Goal: Task Accomplishment & Management: Manage account settings

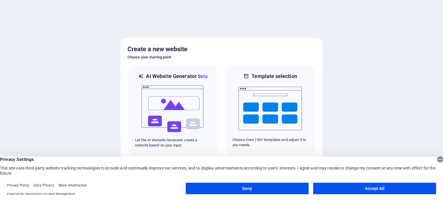
click at [365, 188] on button "Accept All" at bounding box center [374, 189] width 123 height 12
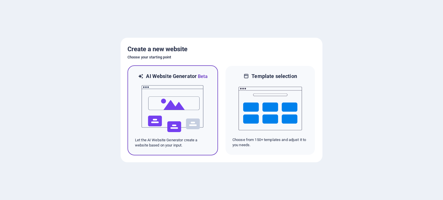
click at [165, 93] on img at bounding box center [172, 109] width 63 height 58
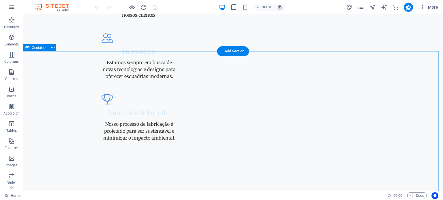
scroll to position [865, 0]
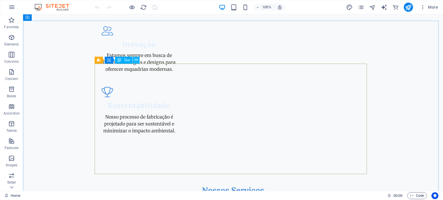
click at [136, 59] on icon at bounding box center [136, 60] width 3 height 6
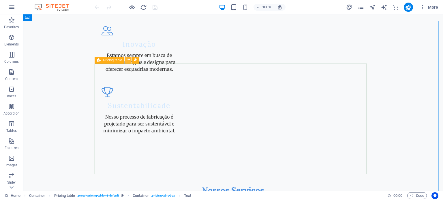
click at [128, 59] on icon at bounding box center [128, 60] width 3 height 6
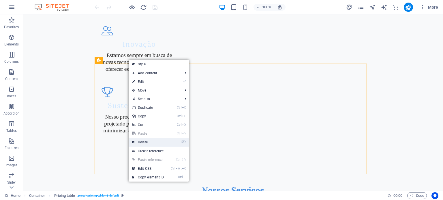
click at [150, 141] on link "⌦ Delete" at bounding box center [148, 142] width 39 height 9
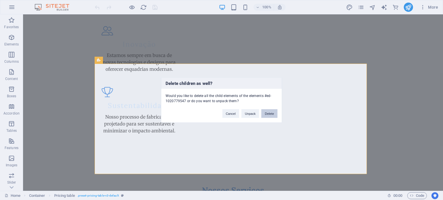
click at [271, 115] on button "Delete" at bounding box center [269, 113] width 16 height 9
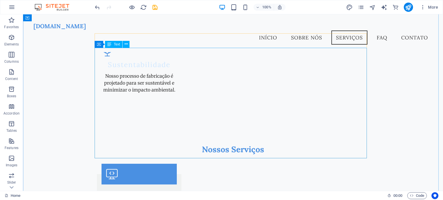
scroll to position [883, 0]
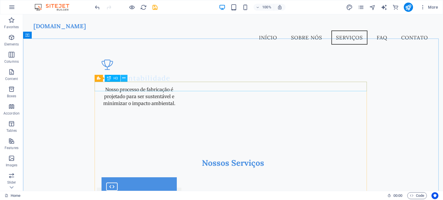
click at [125, 76] on icon at bounding box center [123, 78] width 3 height 6
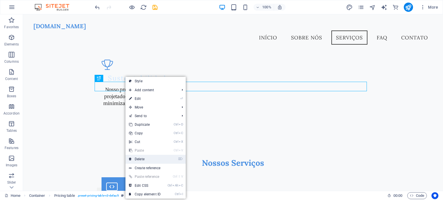
click at [156, 159] on link "⌦ Delete" at bounding box center [144, 159] width 39 height 9
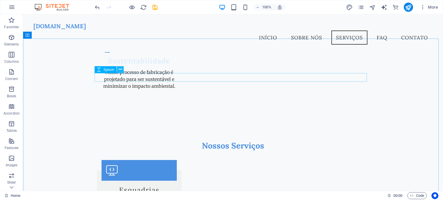
click at [120, 69] on icon at bounding box center [120, 70] width 3 height 6
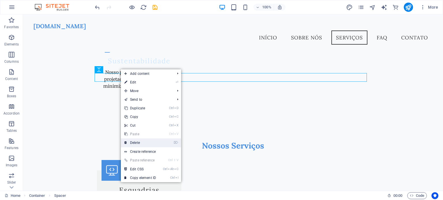
click at [149, 144] on link "⌦ Delete" at bounding box center [140, 143] width 39 height 9
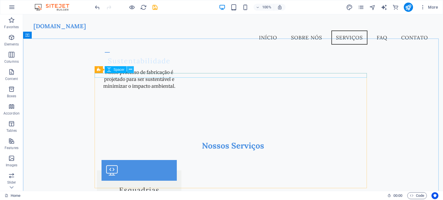
click at [130, 69] on icon at bounding box center [130, 70] width 3 height 6
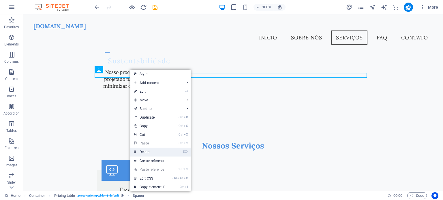
click at [154, 153] on link "⌦ Delete" at bounding box center [149, 152] width 39 height 9
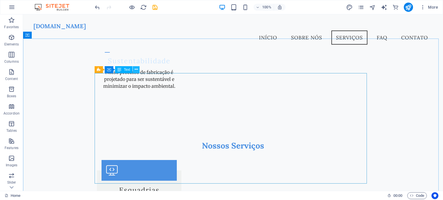
click at [136, 68] on icon at bounding box center [136, 70] width 3 height 6
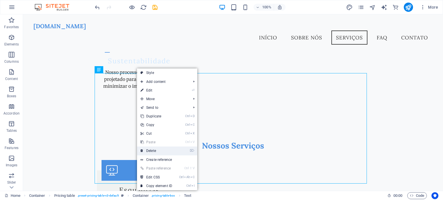
drag, startPoint x: 136, startPoint y: 137, endPoint x: 159, endPoint y: 151, distance: 27.2
click at [159, 151] on link "⌦ Delete" at bounding box center [156, 151] width 39 height 9
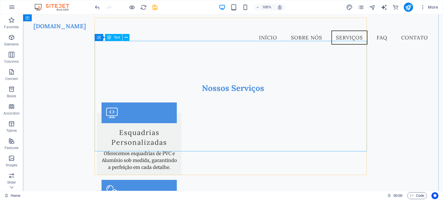
scroll to position [931, 0]
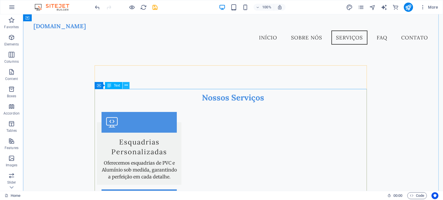
click at [126, 85] on icon at bounding box center [126, 85] width 3 height 6
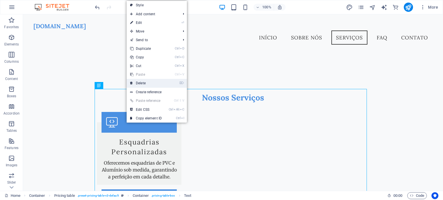
click at [153, 83] on link "⌦ Delete" at bounding box center [146, 83] width 39 height 9
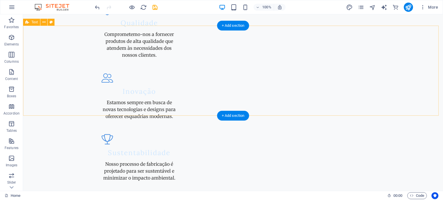
scroll to position [816, 0]
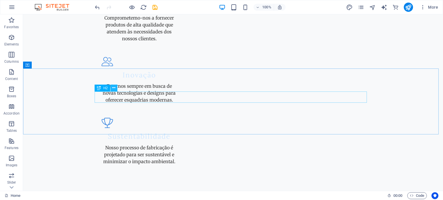
click at [115, 88] on icon at bounding box center [113, 88] width 3 height 6
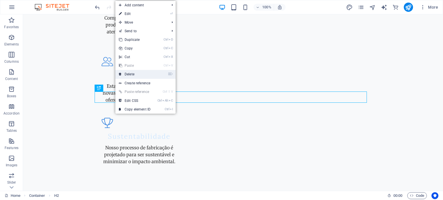
click at [137, 76] on link "⌦ Delete" at bounding box center [134, 74] width 39 height 9
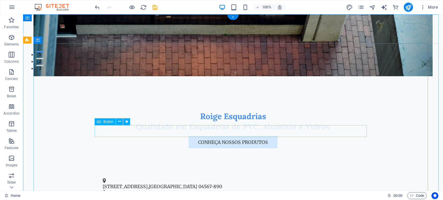
scroll to position [0, 0]
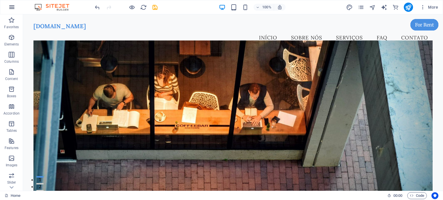
click at [11, 8] on icon "button" at bounding box center [11, 7] width 7 height 7
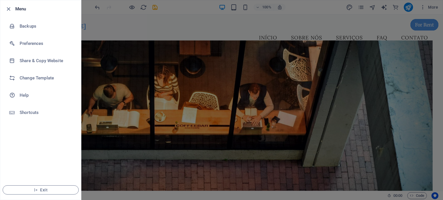
click at [438, 37] on div at bounding box center [221, 100] width 443 height 200
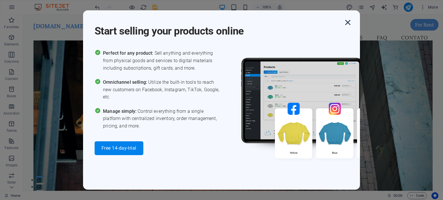
click at [348, 22] on icon "button" at bounding box center [347, 22] width 10 height 10
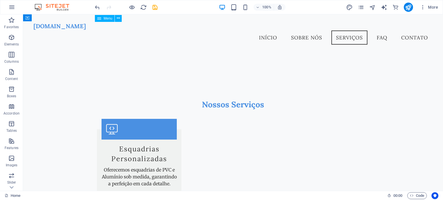
scroll to position [606, 0]
